Goal: Find specific page/section: Find specific page/section

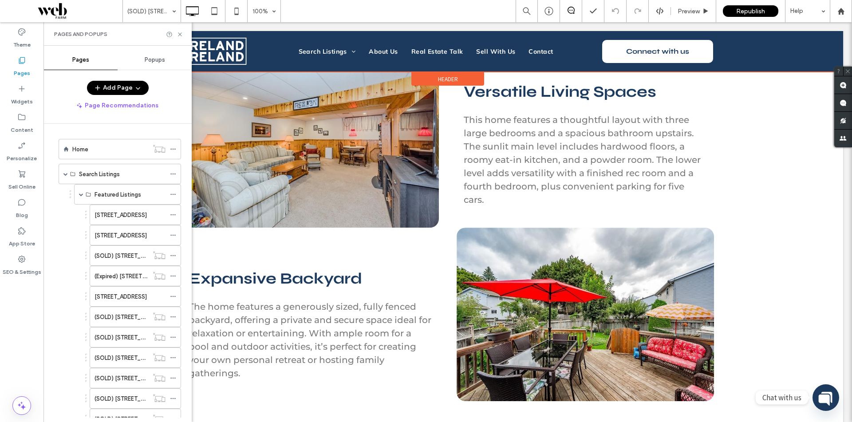
scroll to position [178, 0]
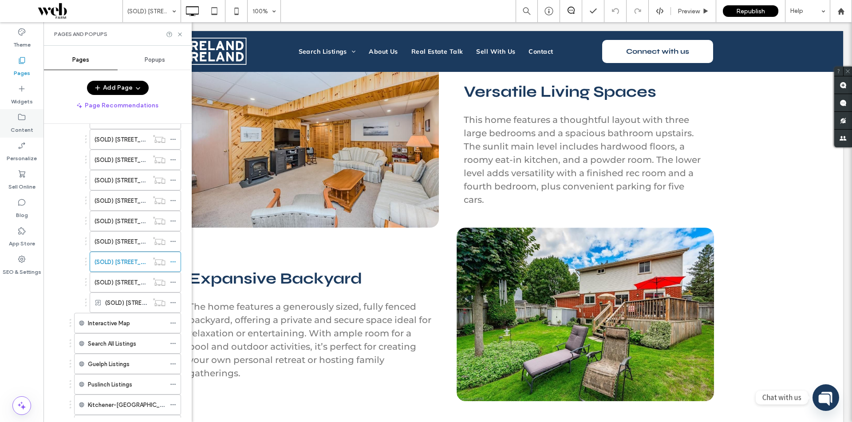
click at [25, 122] on label "Content" at bounding box center [22, 128] width 23 height 12
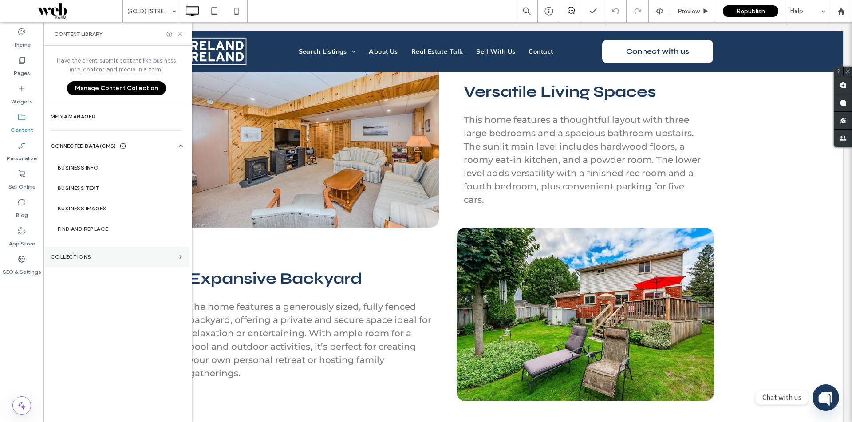
click at [93, 255] on label "Collections" at bounding box center [113, 257] width 125 height 6
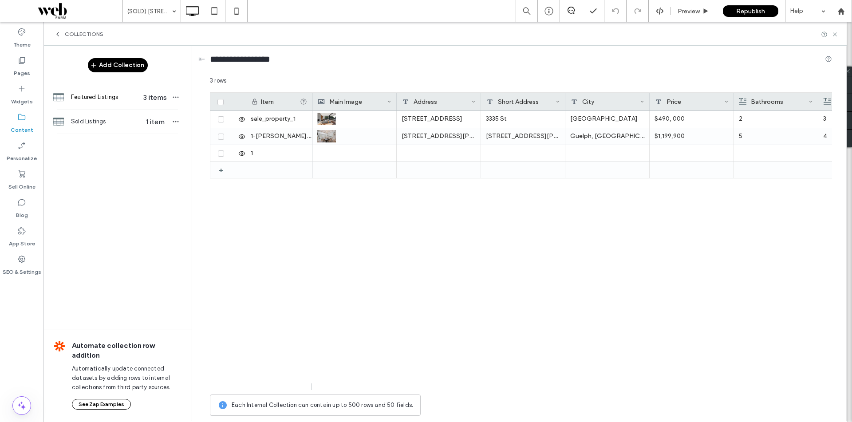
click at [109, 98] on span "Featured Listings" at bounding box center [105, 97] width 68 height 9
click at [115, 124] on span "Sold Listings" at bounding box center [105, 121] width 68 height 9
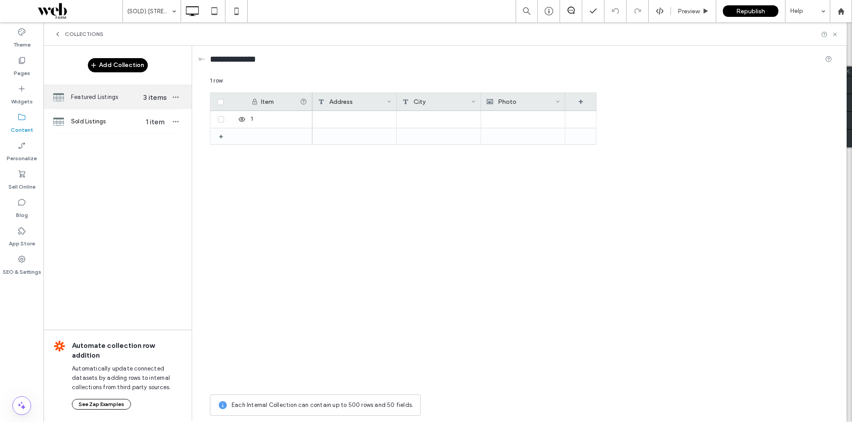
click at [126, 96] on span "Featured Listings" at bounding box center [105, 97] width 68 height 9
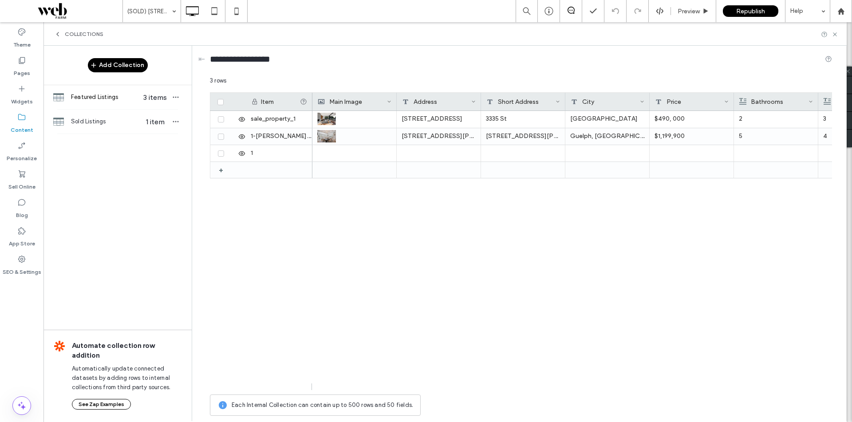
click at [126, 96] on span "Featured Listings" at bounding box center [105, 97] width 68 height 9
